Goal: Task Accomplishment & Management: Use online tool/utility

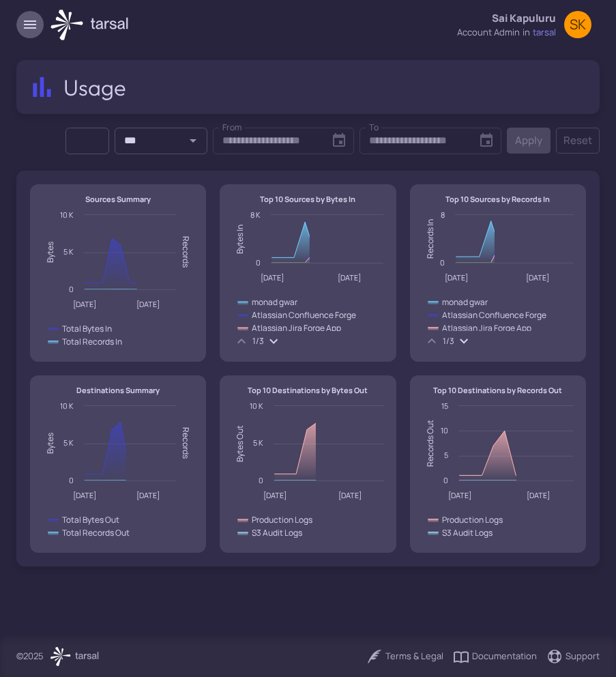
click at [33, 20] on icon "button" at bounding box center [30, 24] width 16 height 16
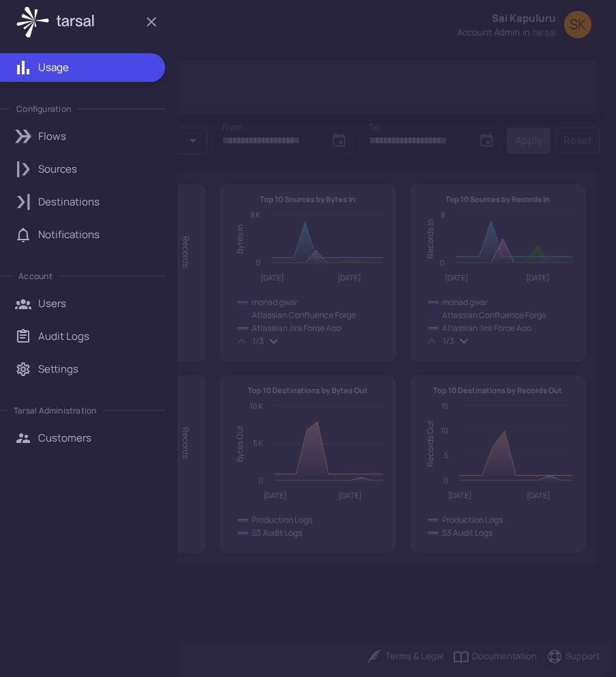
click at [56, 158] on link "Sources" at bounding box center [82, 169] width 165 height 29
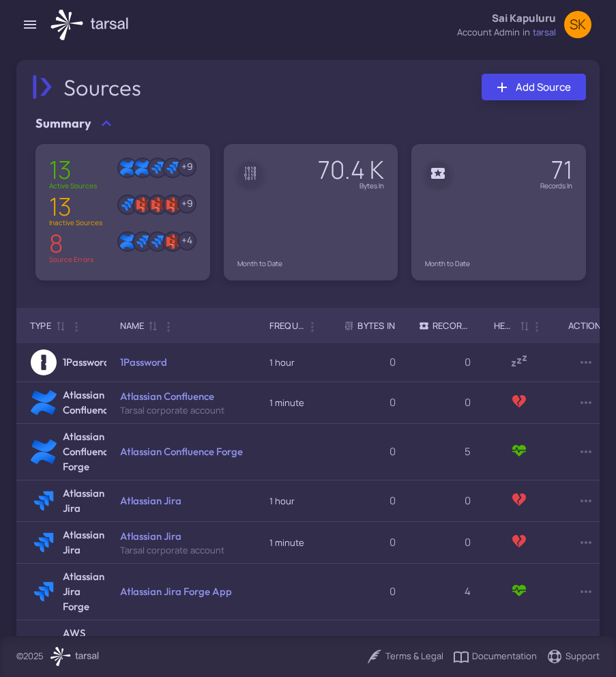
click at [413, 78] on link "Add Source" at bounding box center [534, 87] width 104 height 27
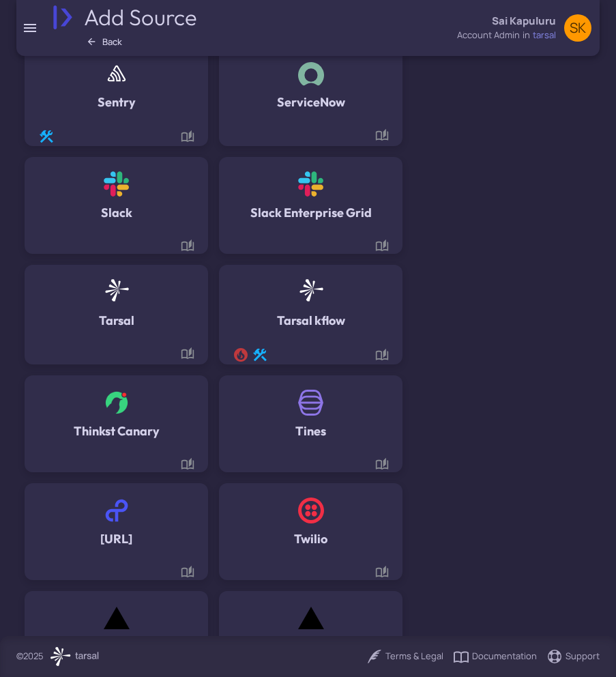
scroll to position [2114, 0]
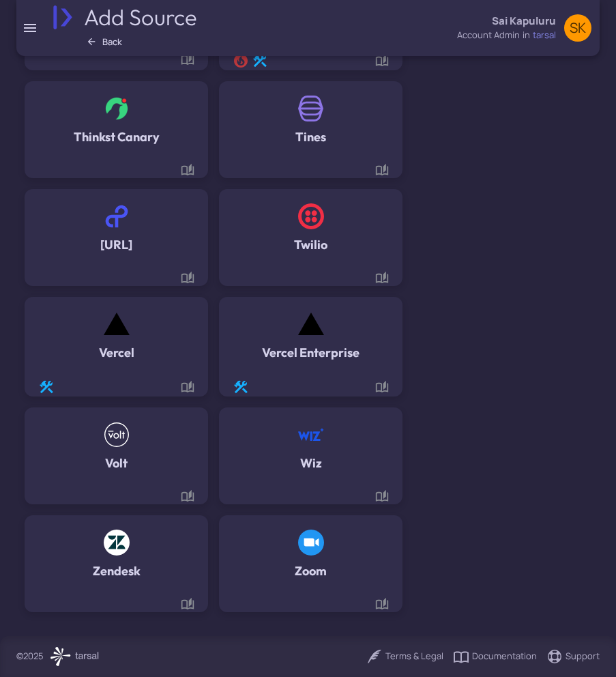
click at [300, 438] on img at bounding box center [311, 435] width 26 height 26
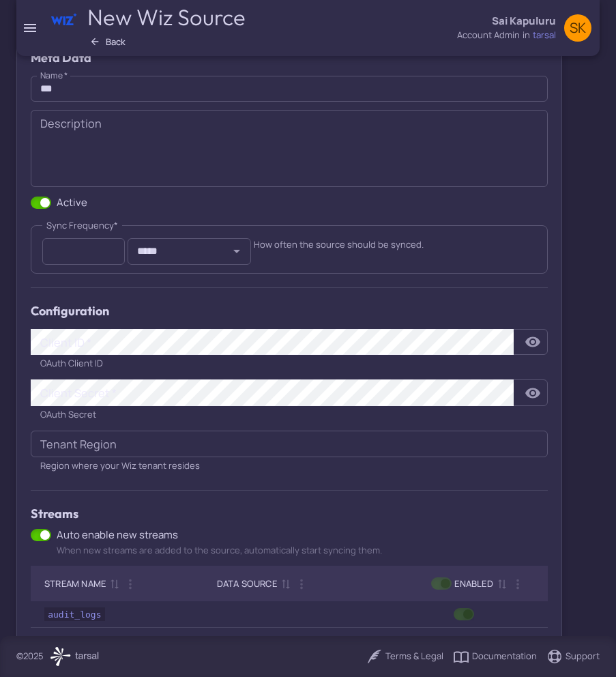
scroll to position [152, 0]
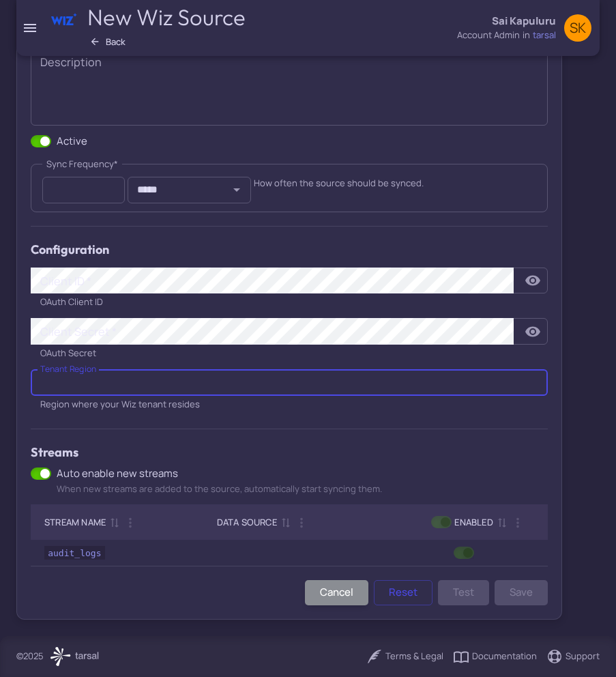
click at [255, 392] on input "Tenant Region" at bounding box center [289, 382] width 517 height 27
